Goal: Information Seeking & Learning: Learn about a topic

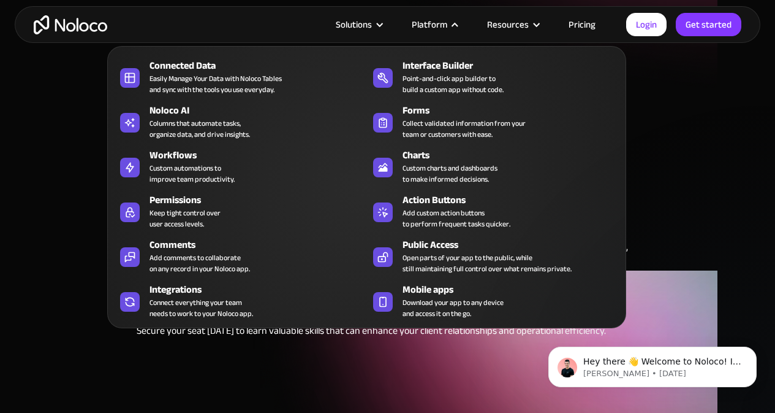
scroll to position [306, 0]
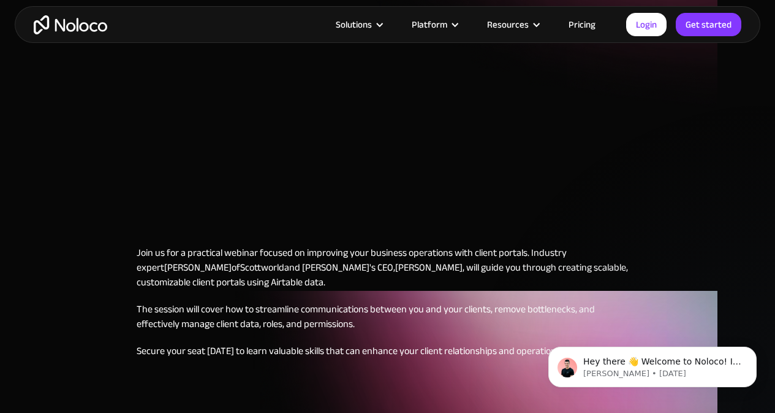
click at [589, 17] on link "Pricing" at bounding box center [583, 25] width 58 height 16
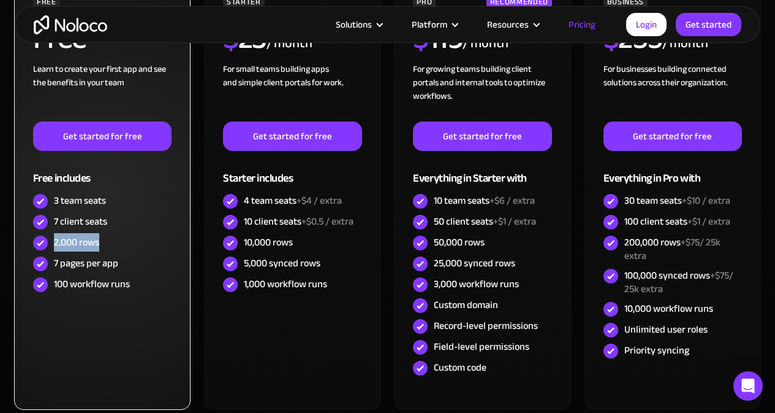
drag, startPoint x: 104, startPoint y: 241, endPoint x: 53, endPoint y: 242, distance: 50.9
click at [53, 242] on div "2,000 rows" at bounding box center [102, 242] width 139 height 21
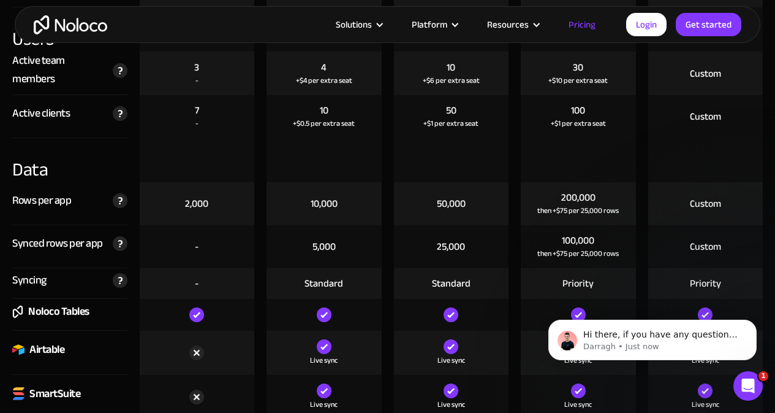
scroll to position [1594, 0]
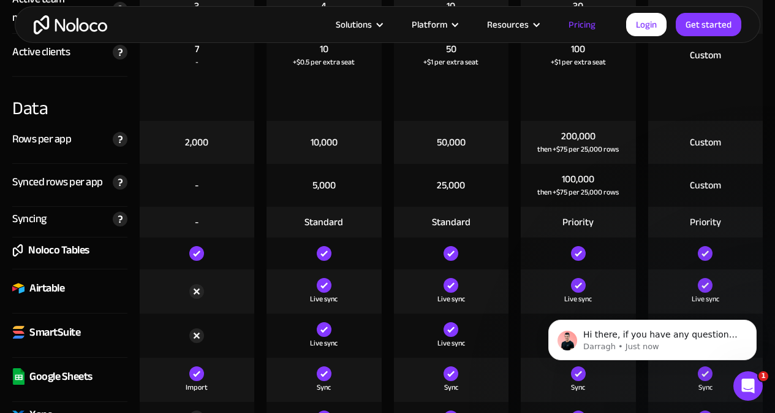
click at [194, 289] on img at bounding box center [196, 291] width 15 height 15
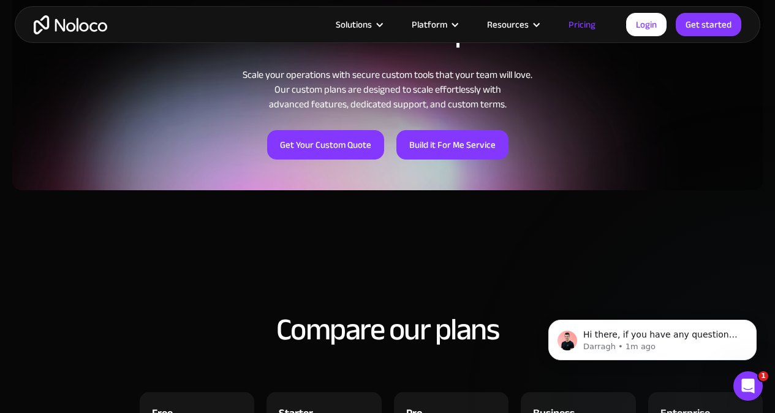
scroll to position [1287, 0]
